Goal: Task Accomplishment & Management: Use online tool/utility

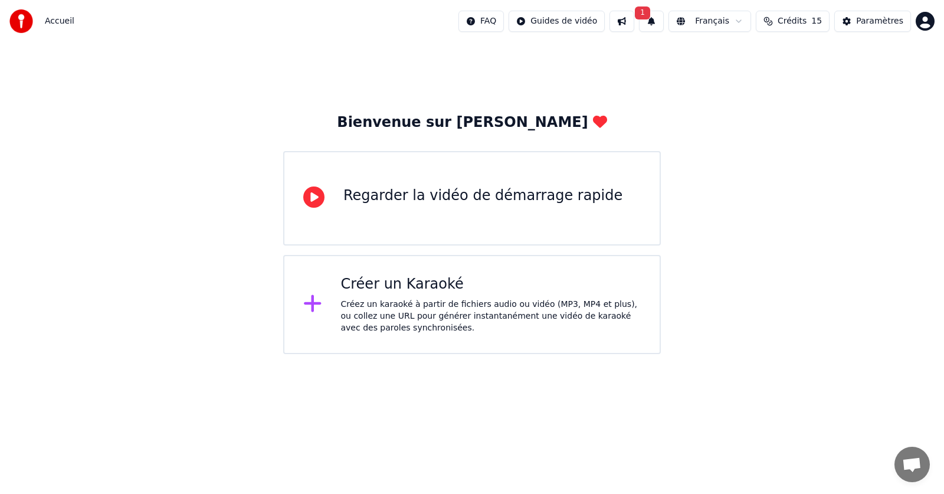
click at [926, 23] on html "Accueil FAQ Guides de vidéo 1 Français Crédits 15 Paramètres Bienvenue sur Youk…" at bounding box center [472, 177] width 944 height 354
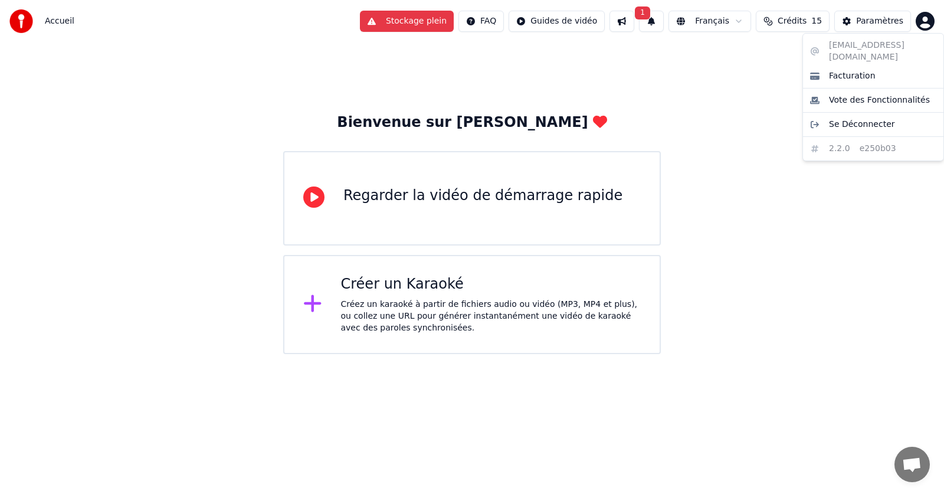
click at [737, 78] on html "Accueil Stockage plein FAQ Guides de vidéo 1 Français Crédits 15 Paramètres Bie…" at bounding box center [472, 177] width 944 height 354
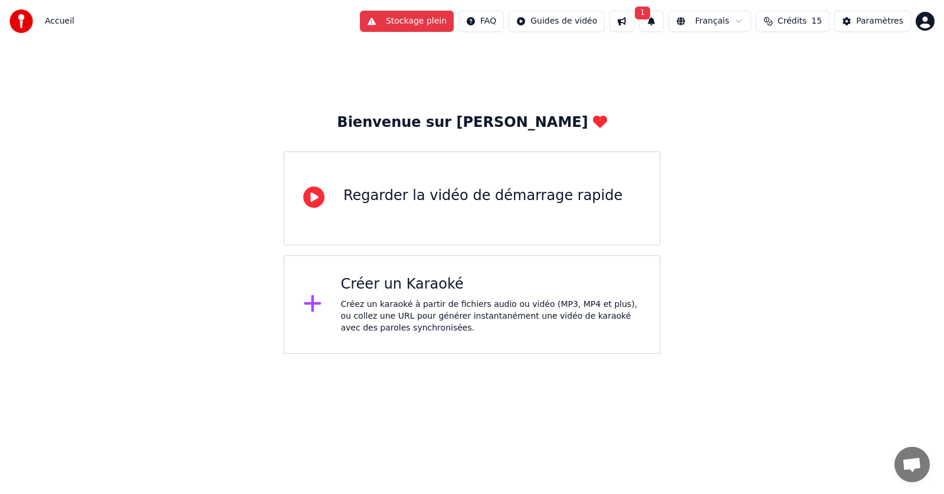
click at [658, 23] on button "1" at bounding box center [651, 21] width 25 height 21
click at [756, 61] on button "Mettre à Jour" at bounding box center [778, 58] width 74 height 21
click at [800, 17] on span "Crédits" at bounding box center [792, 21] width 29 height 12
click at [809, 114] on button "Actualiser" at bounding box center [799, 109] width 70 height 21
